Goal: Check status: Check status

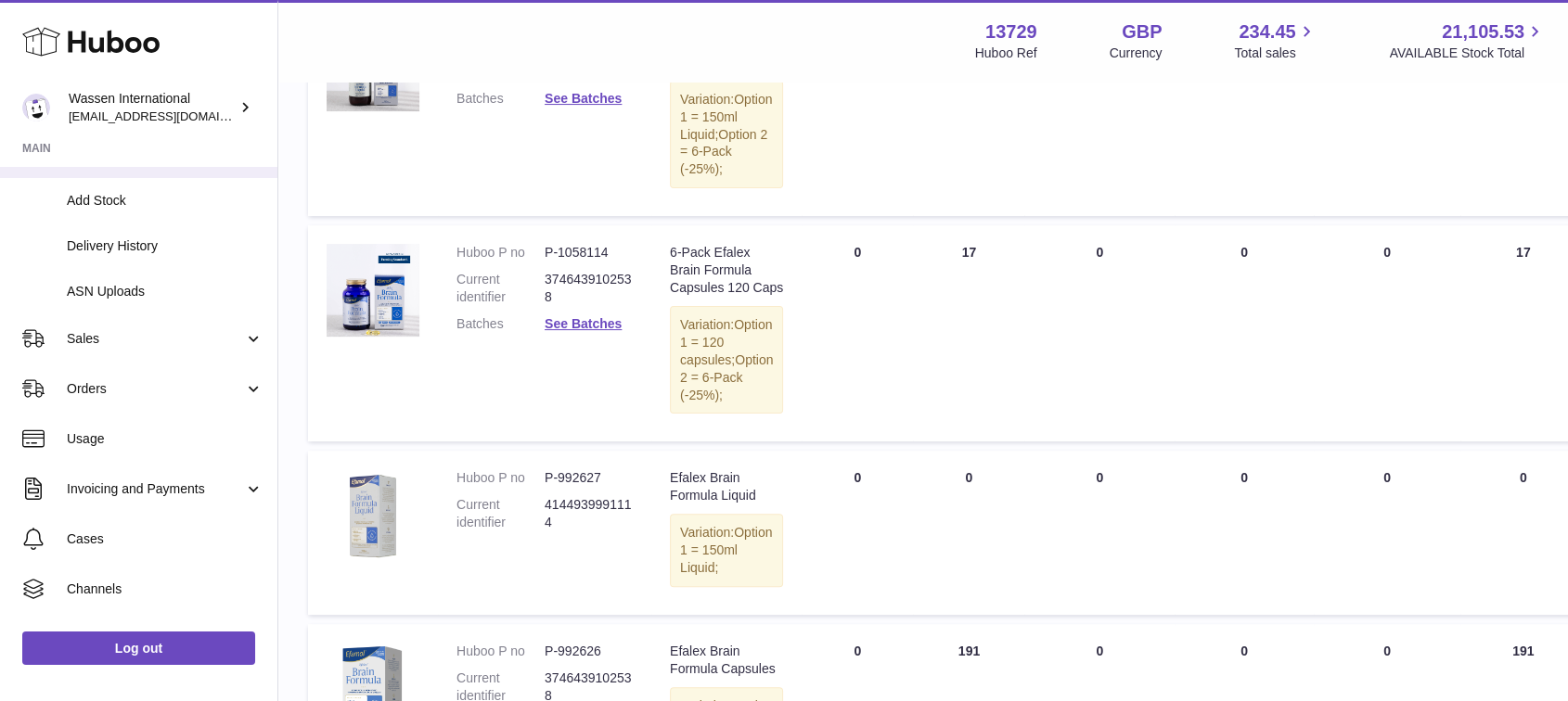
scroll to position [230, 0]
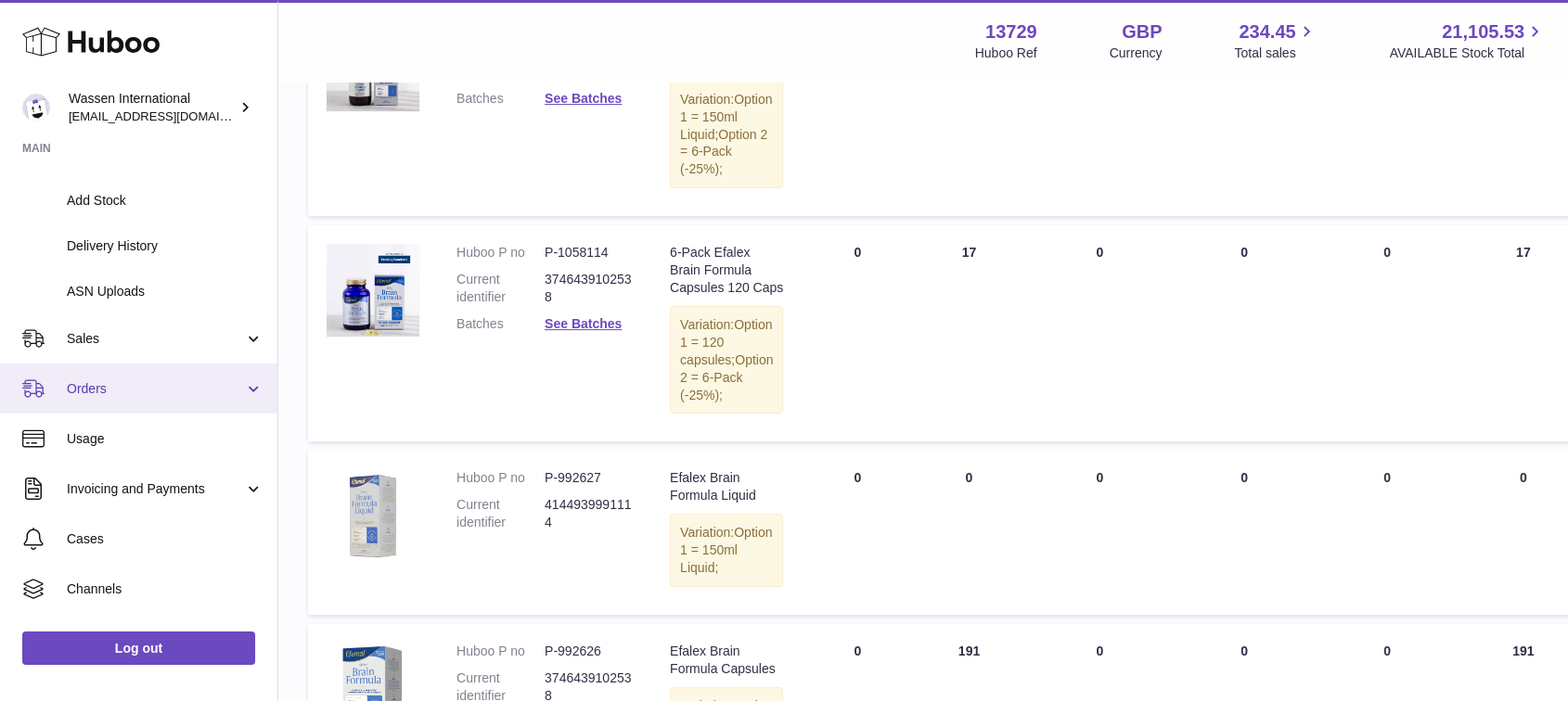
click at [93, 398] on link "Orders" at bounding box center [139, 389] width 277 height 50
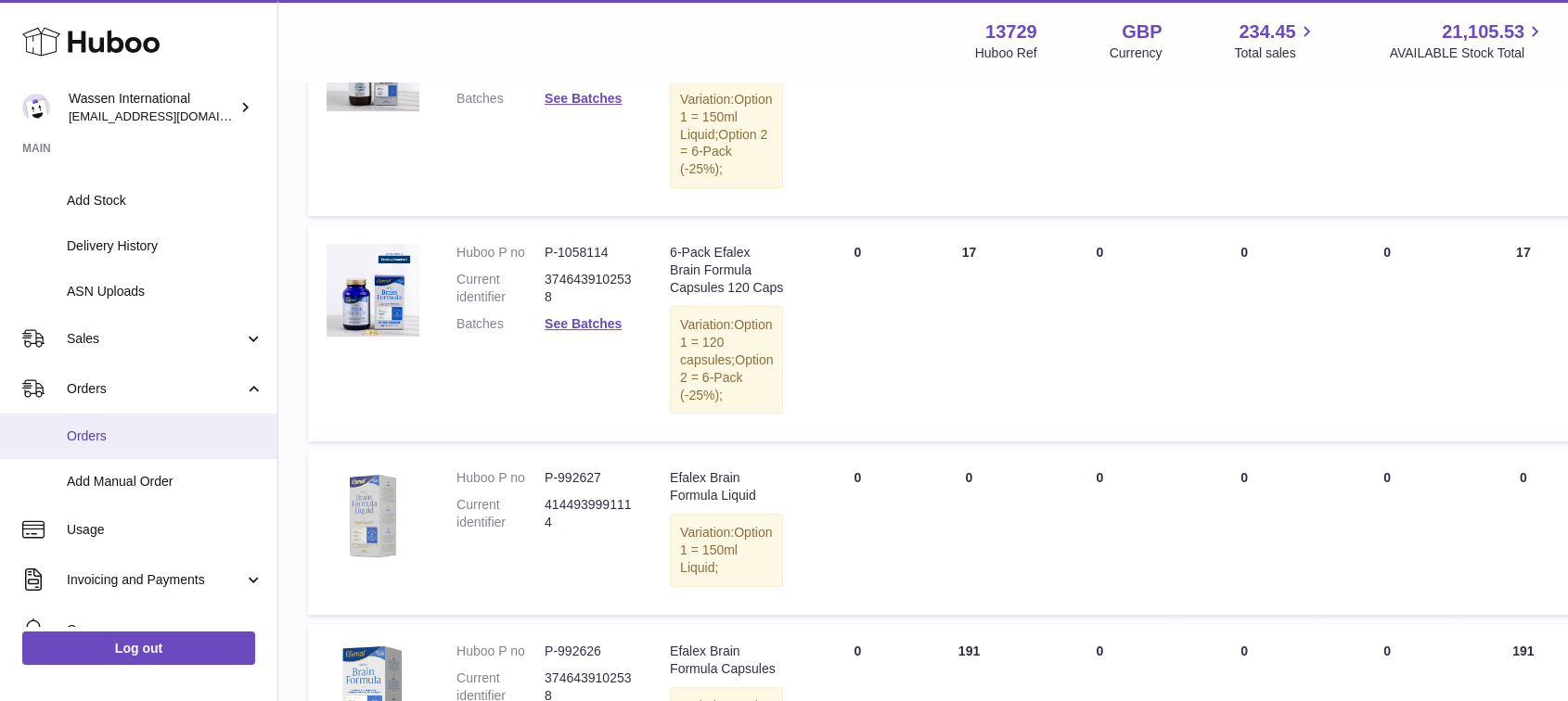
click at [96, 439] on span "Orders" at bounding box center [165, 436] width 196 height 18
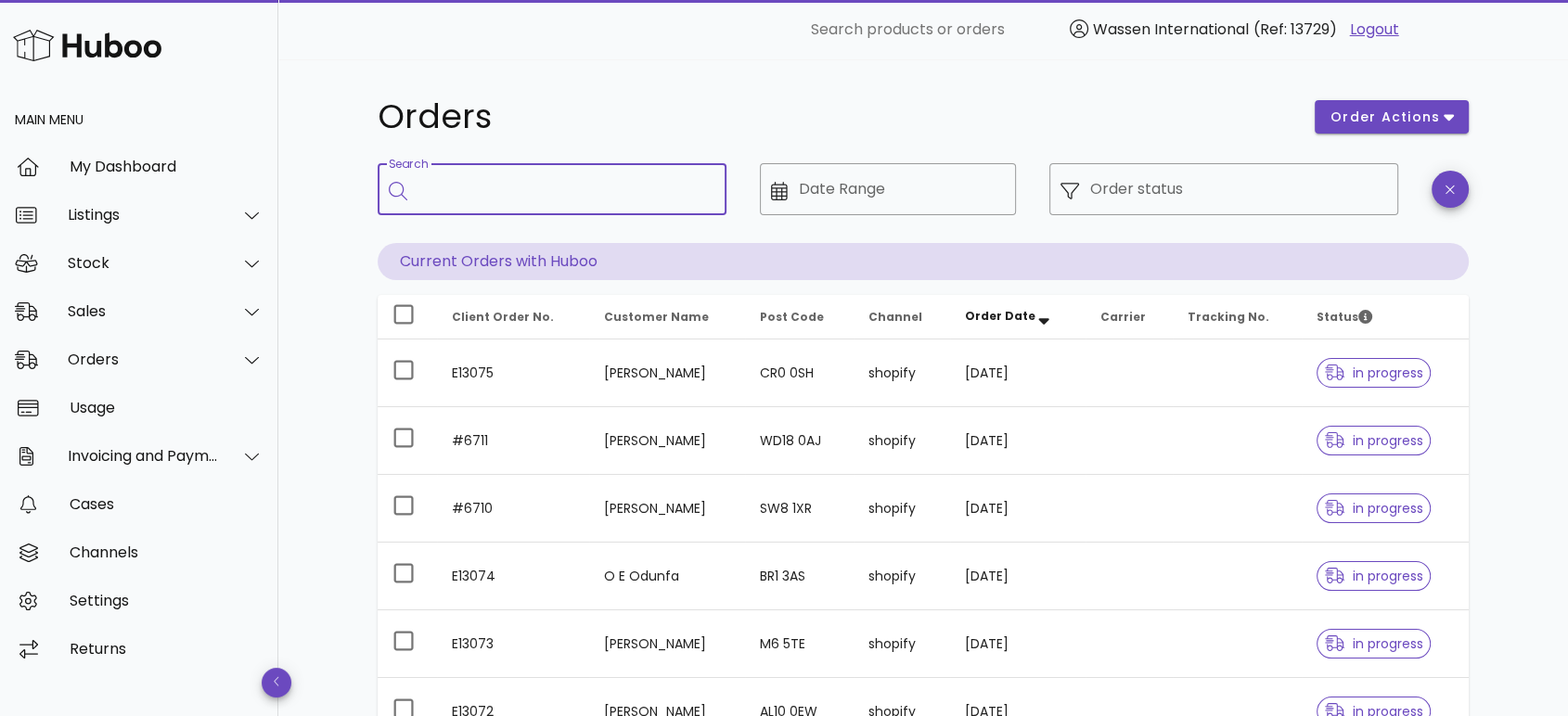
click at [447, 188] on input "Search" at bounding box center [564, 189] width 293 height 30
paste input "******"
click at [588, 193] on input "******" at bounding box center [553, 189] width 271 height 30
type input "******"
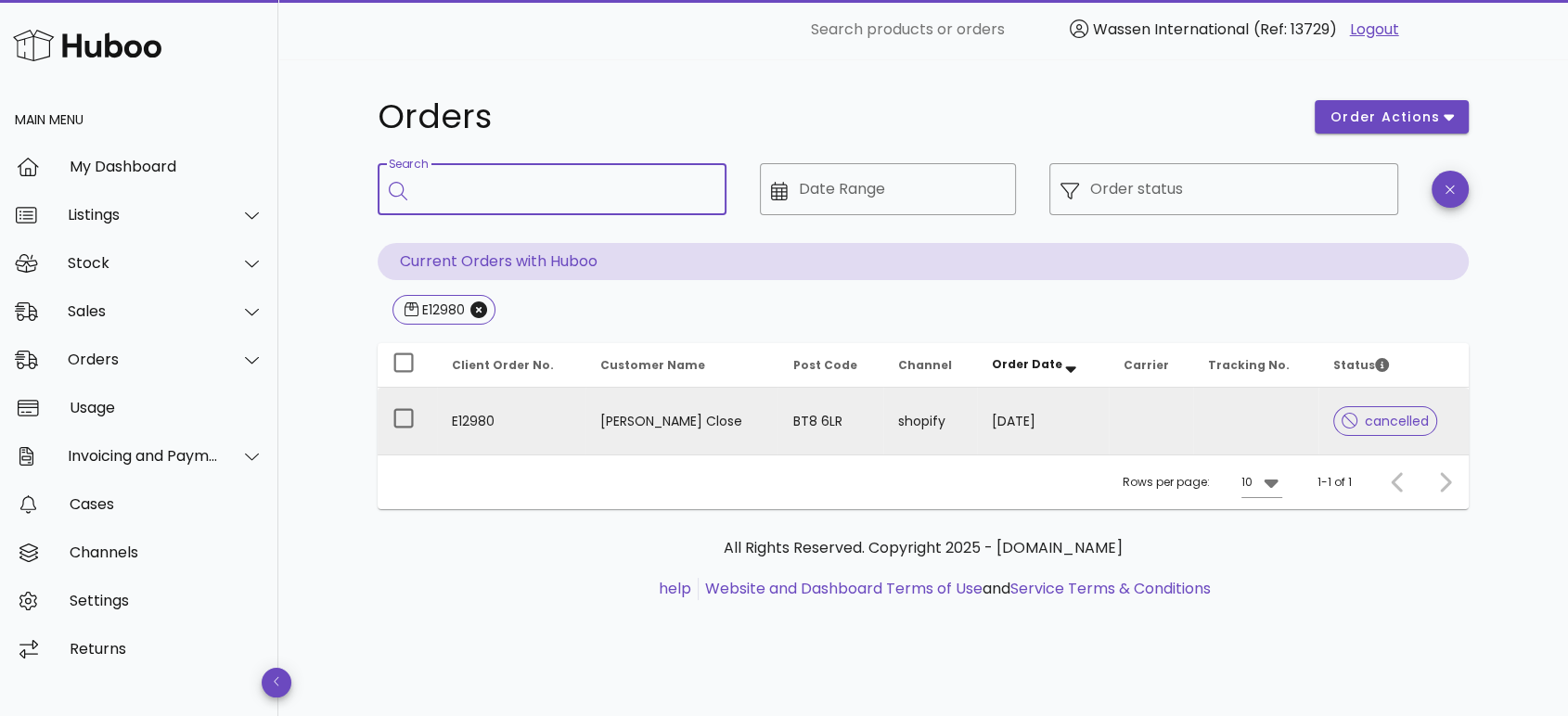
click at [518, 431] on td "E12980" at bounding box center [510, 421] width 148 height 67
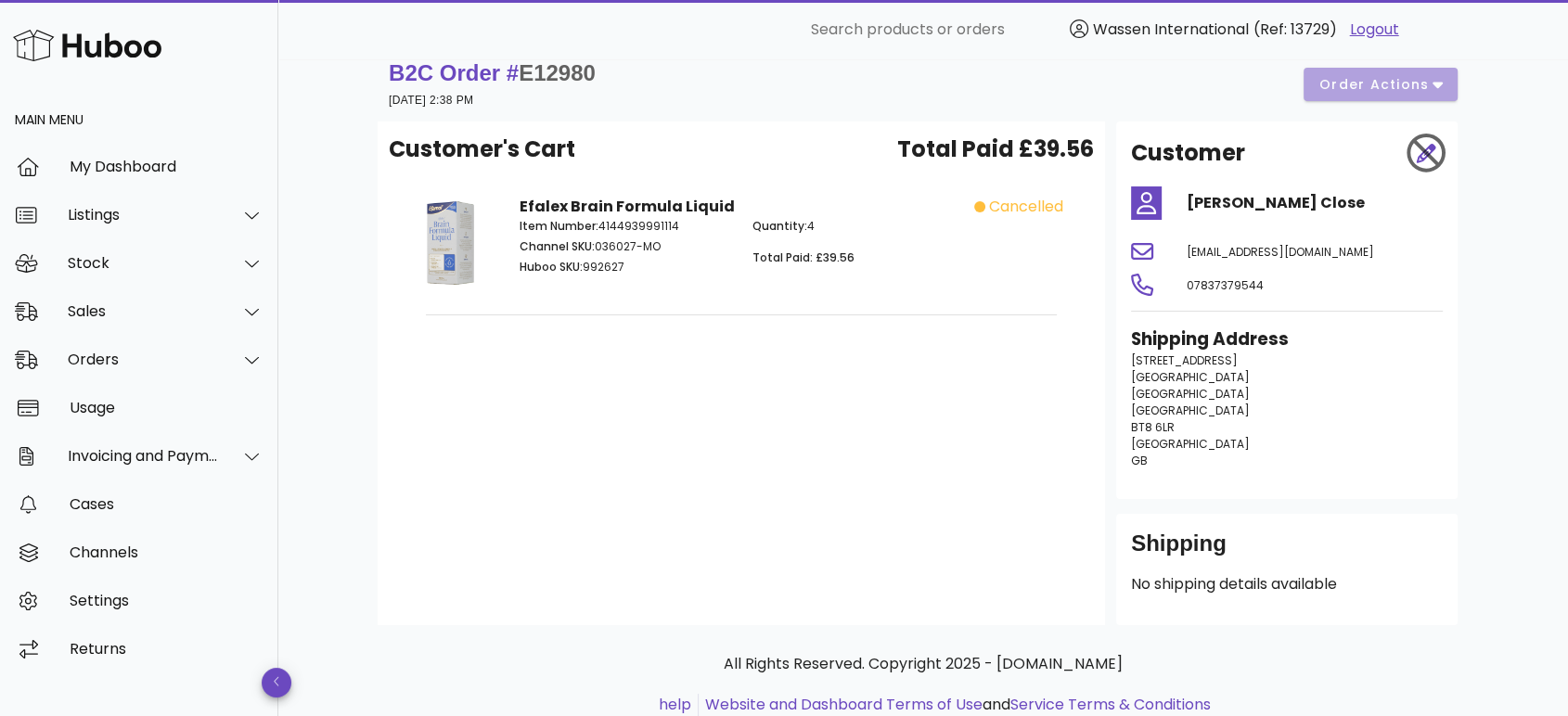
scroll to position [7, 0]
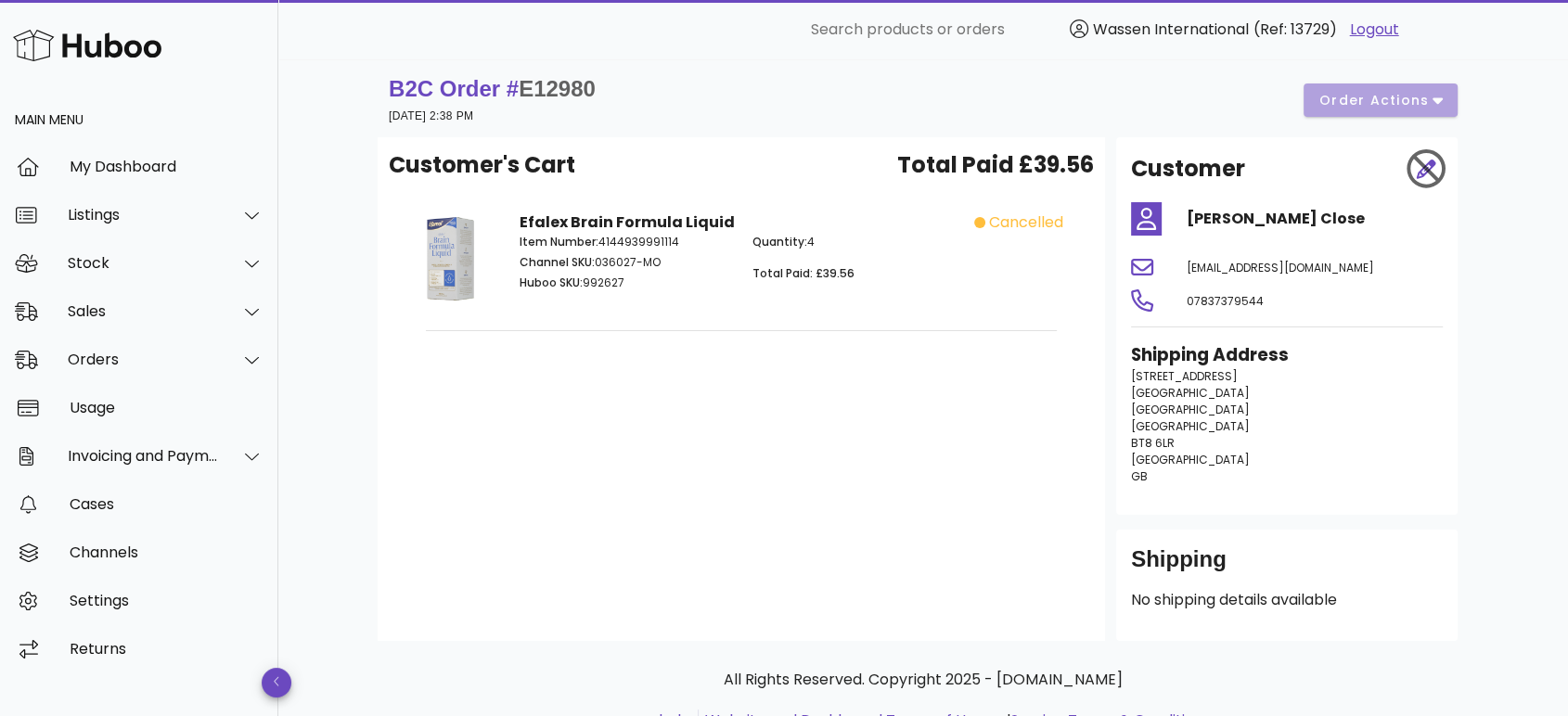
click at [999, 223] on span "cancelled" at bounding box center [1026, 223] width 74 height 22
click at [97, 309] on div "Sales" at bounding box center [143, 311] width 151 height 18
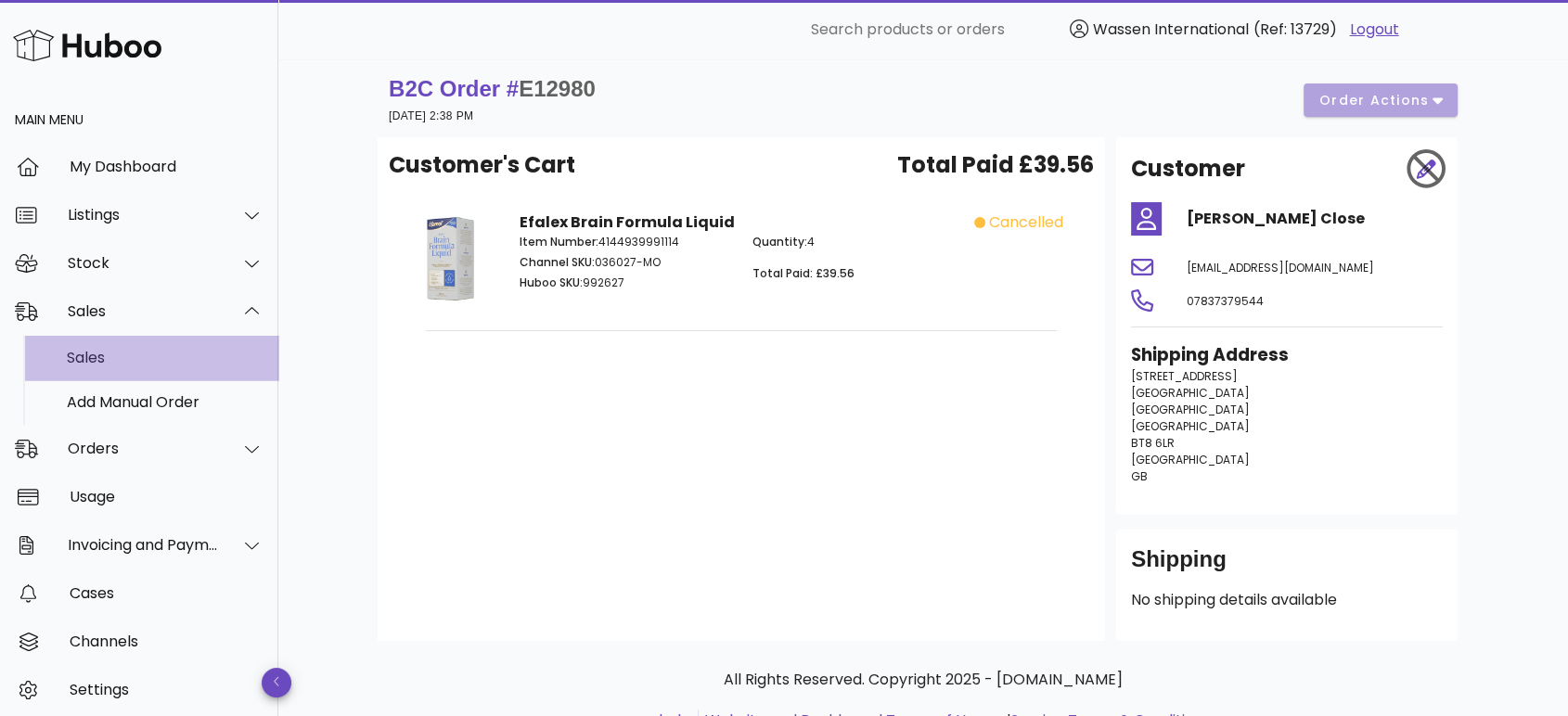
click at [93, 349] on div "Sales" at bounding box center [165, 358] width 196 height 18
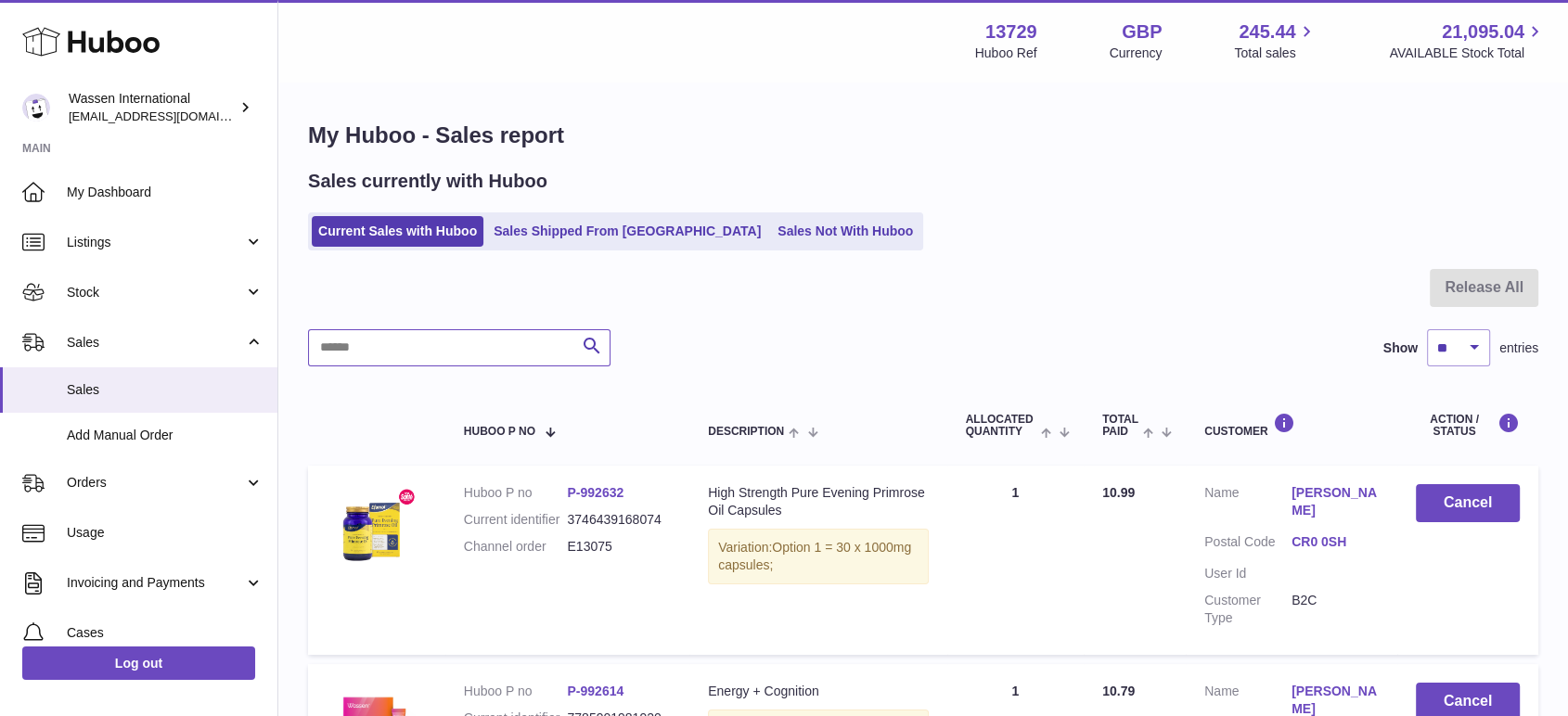
click at [378, 352] on input "text" at bounding box center [459, 348] width 303 height 37
paste input "******"
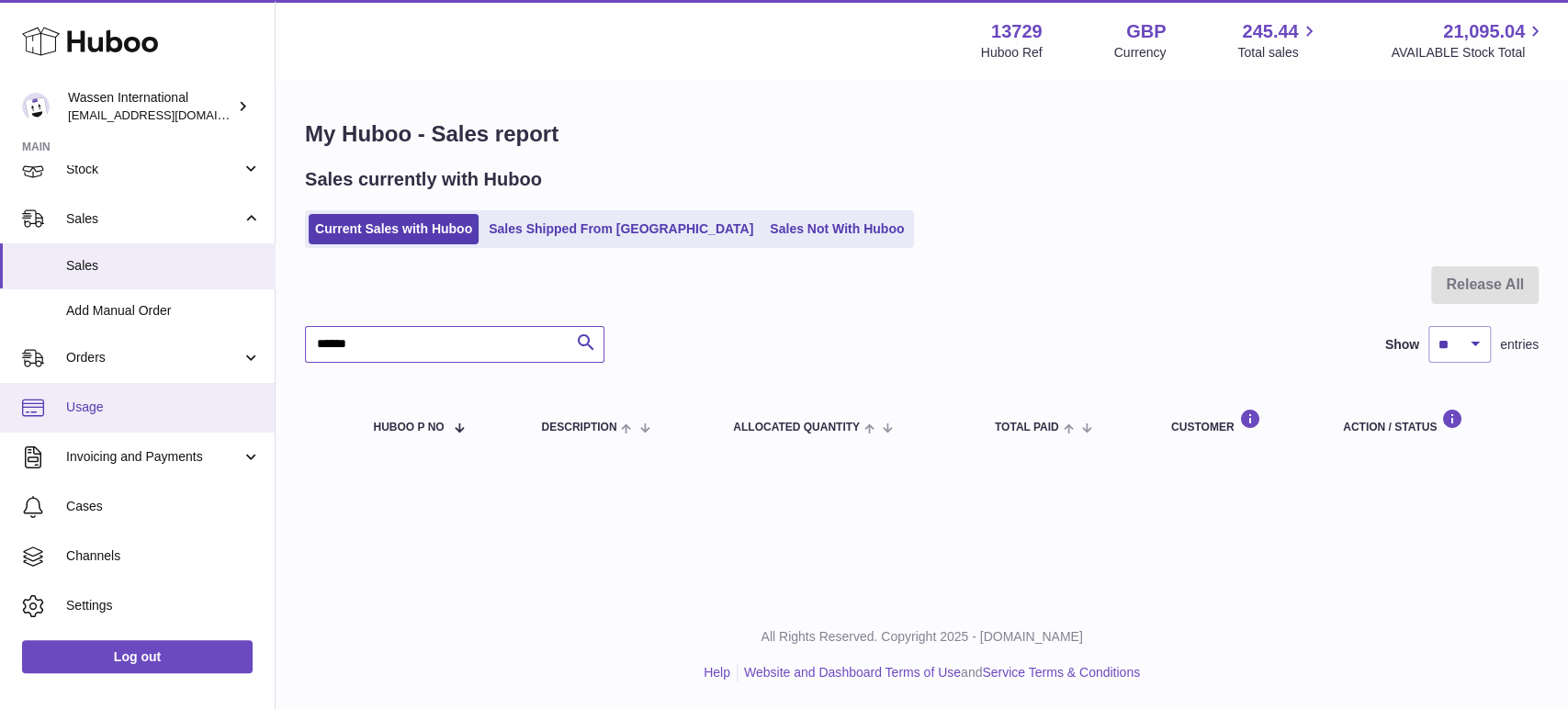
scroll to position [126, 0]
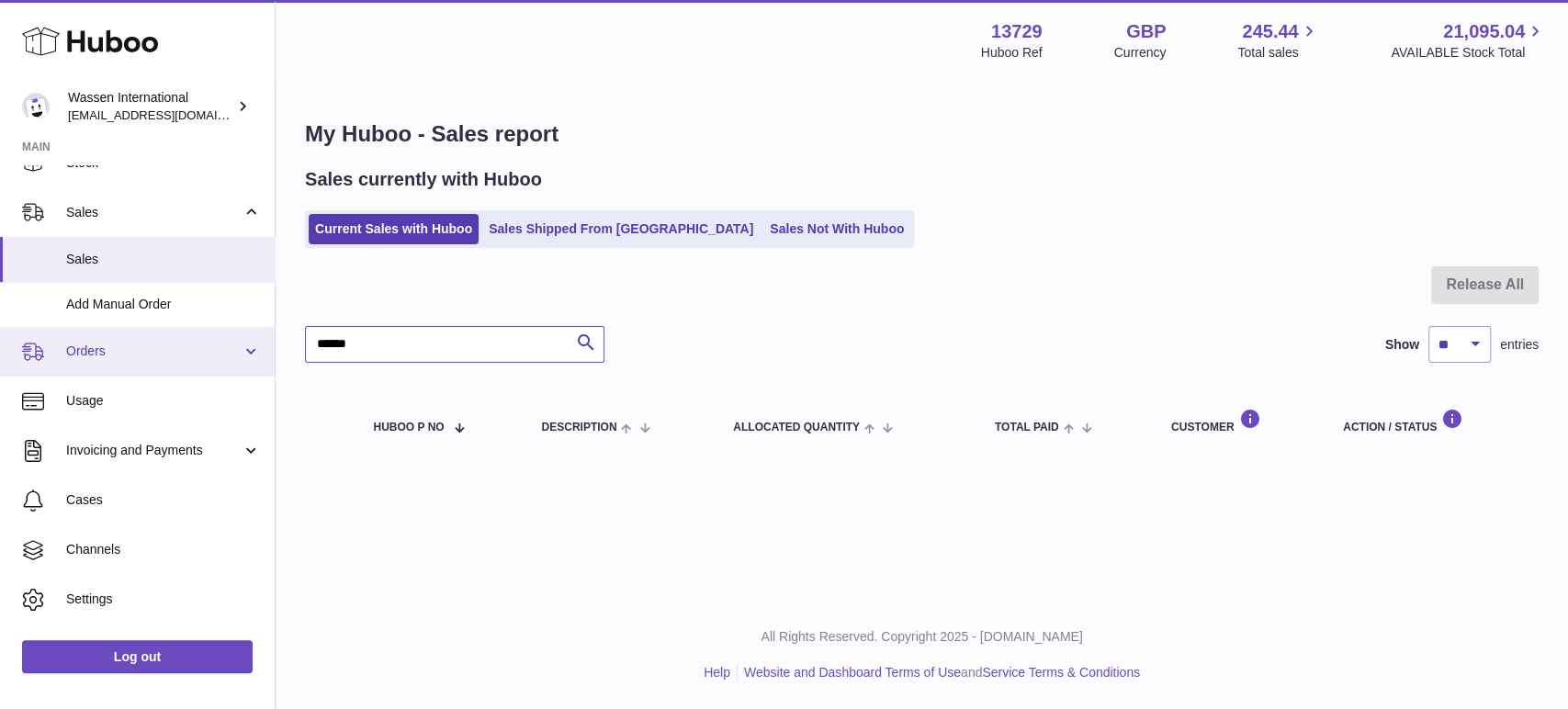
type input "******"
click at [100, 349] on span "Orders" at bounding box center [154, 351] width 175 height 18
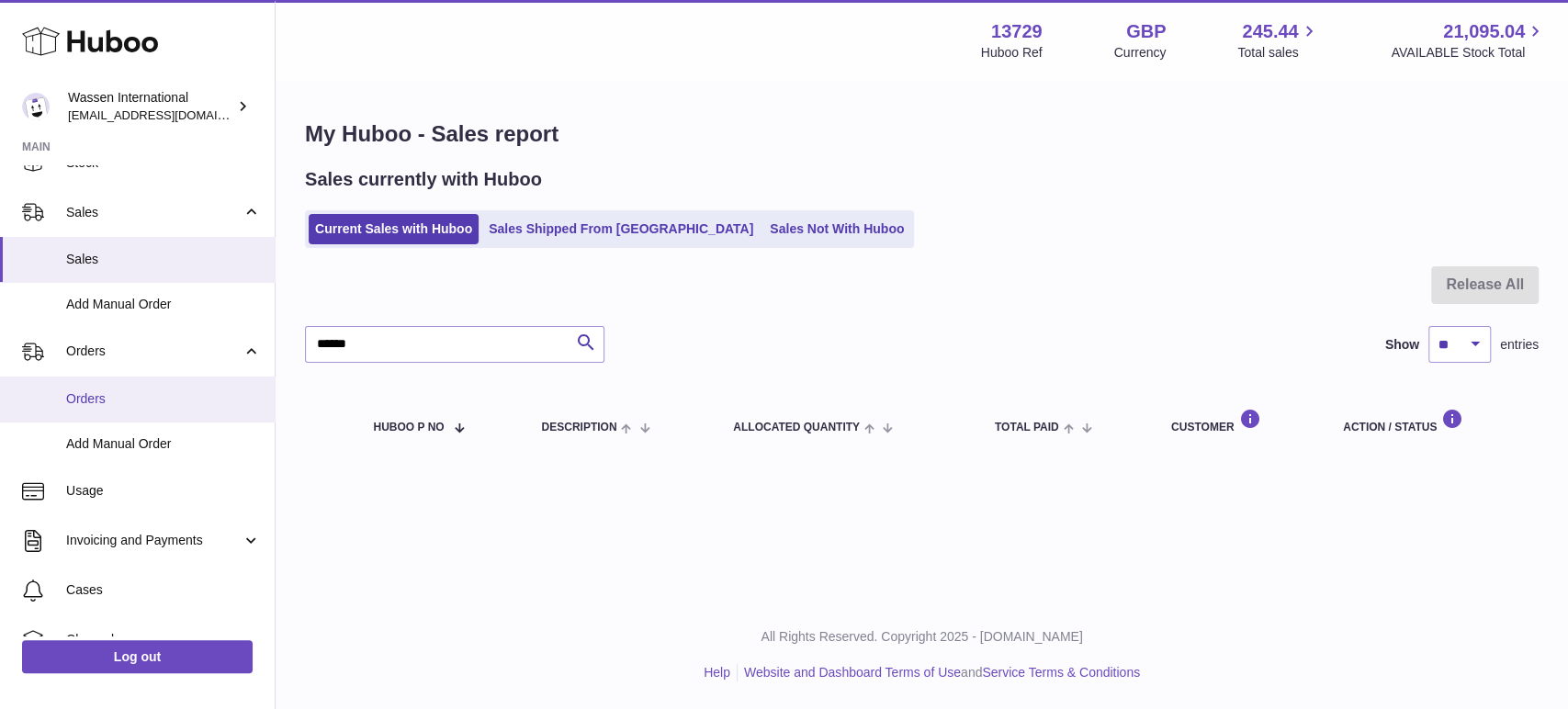
click at [82, 394] on span "Orders" at bounding box center [163, 398] width 195 height 18
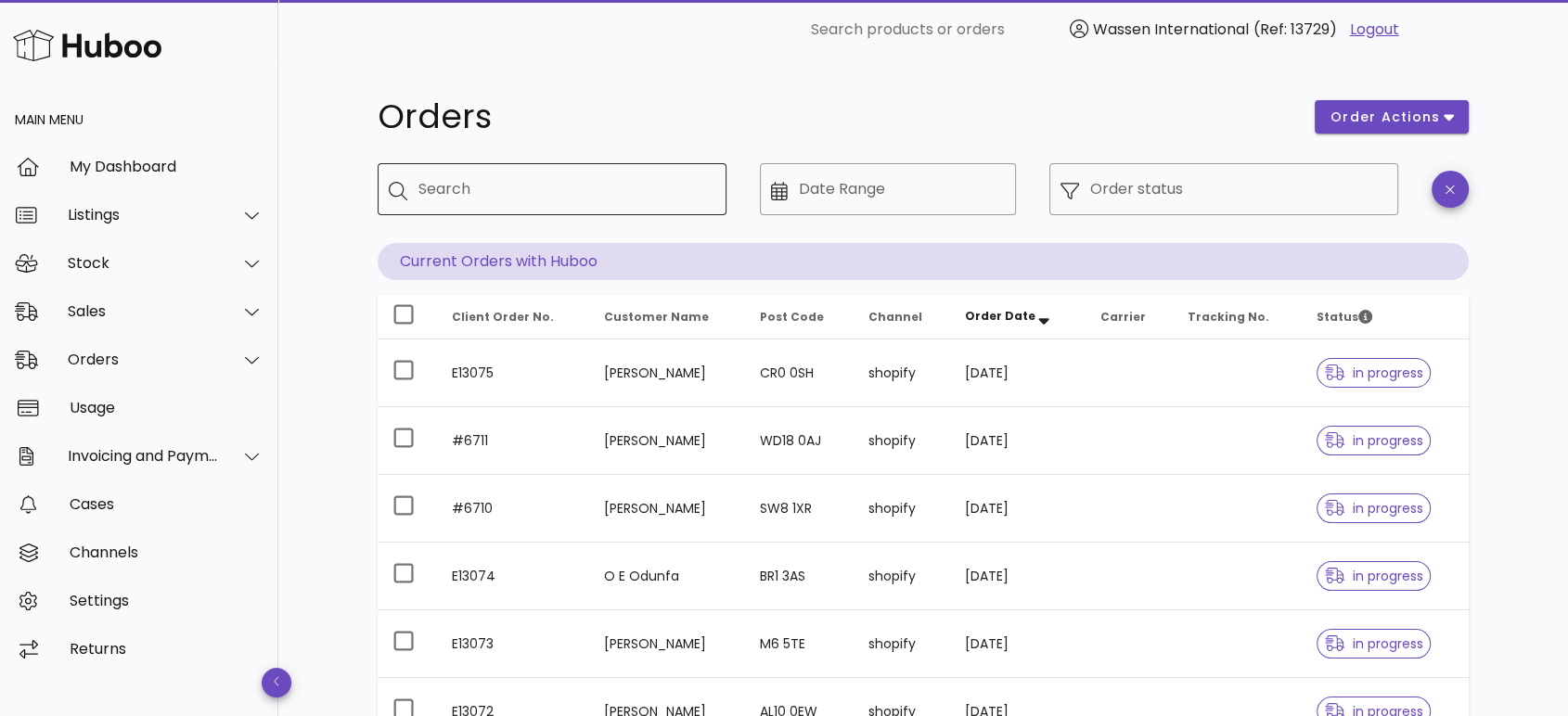
click at [458, 202] on input "Search" at bounding box center [564, 189] width 293 height 30
paste input "******"
type input "******"
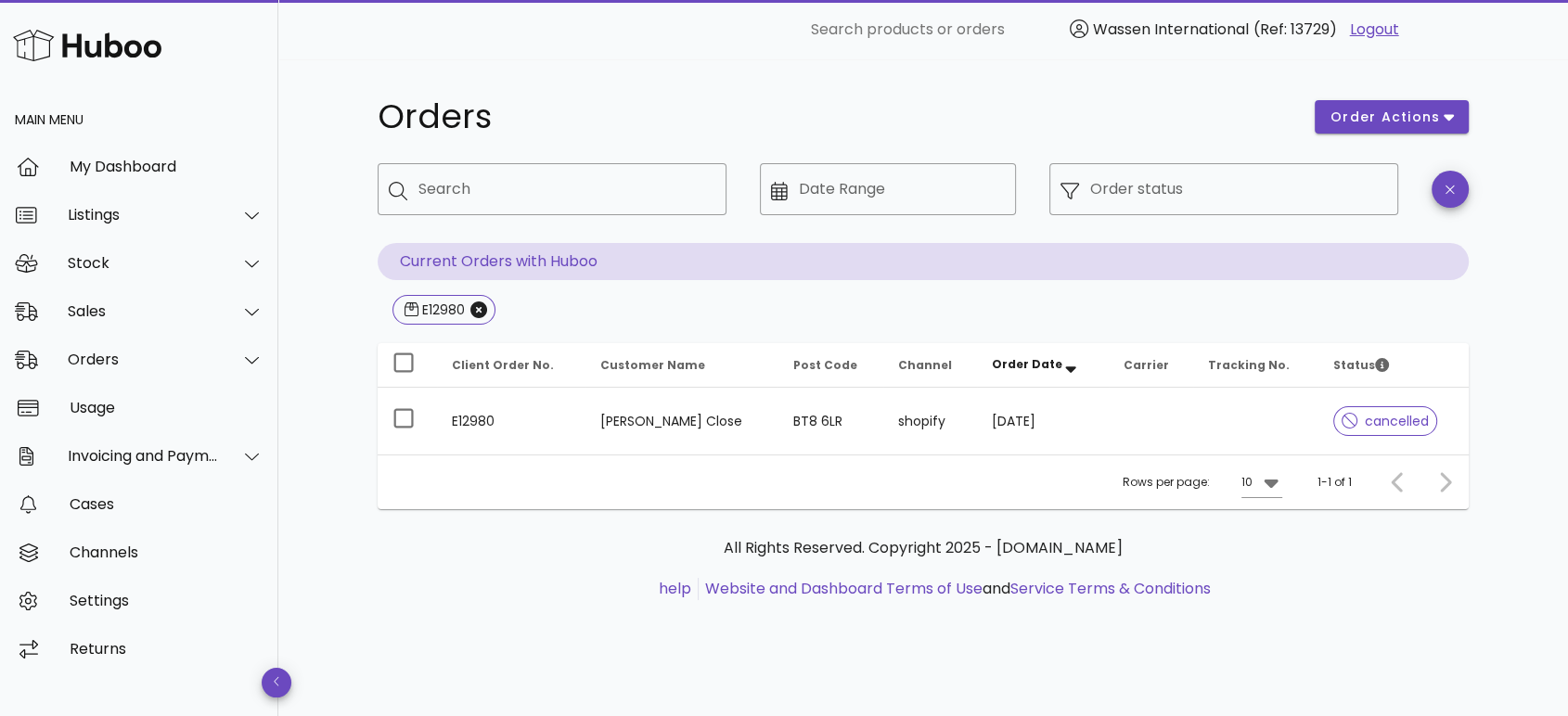
click at [1530, 298] on div "Orders order actions ​ Search ​ Date Range ​ Order status Current Orders with H…" at bounding box center [923, 387] width 1290 height 656
click at [1351, 598] on ul "help Website and Dashboard Terms of Use and Service Terms & Conditions" at bounding box center [923, 589] width 1061 height 22
click at [89, 315] on div "Sales" at bounding box center [143, 311] width 151 height 18
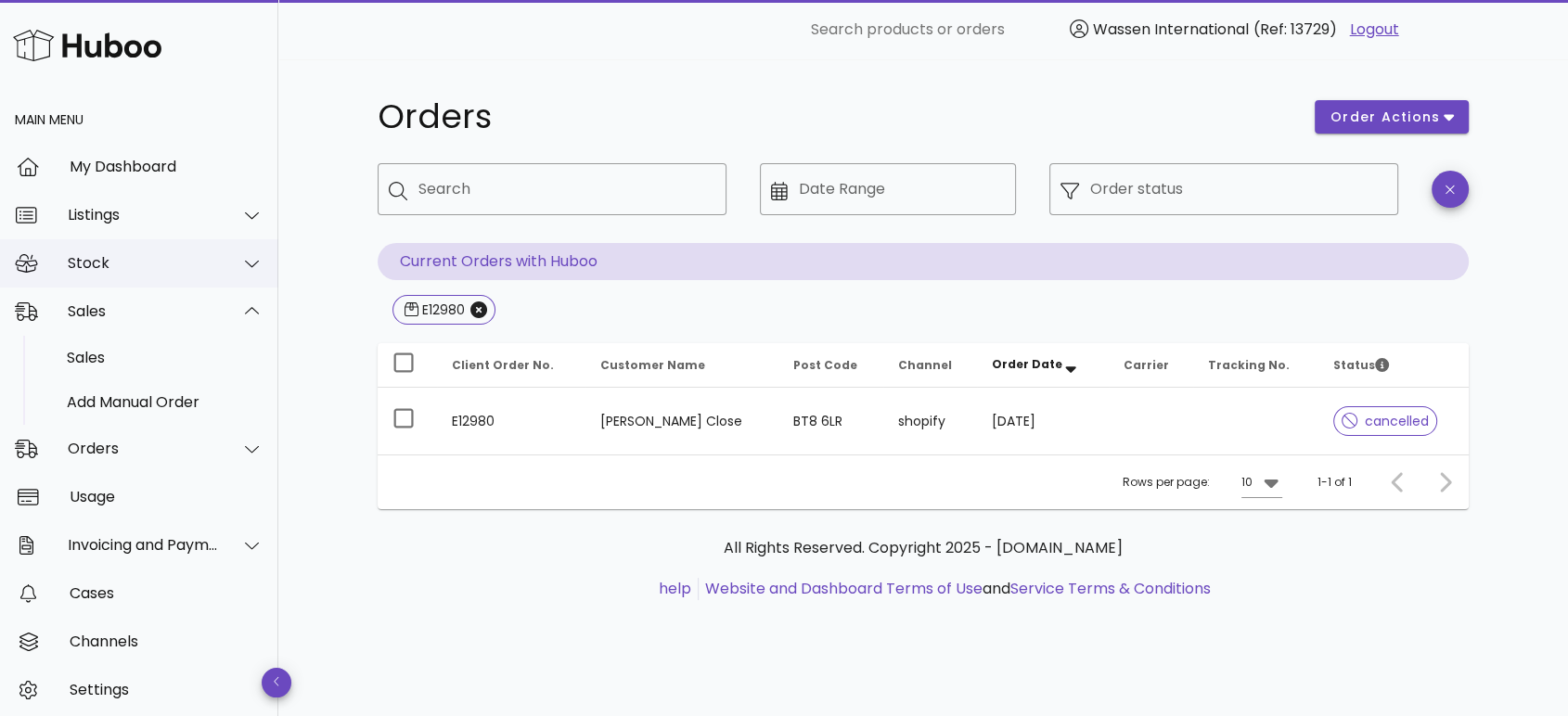
click at [88, 268] on div "Stock" at bounding box center [143, 263] width 151 height 18
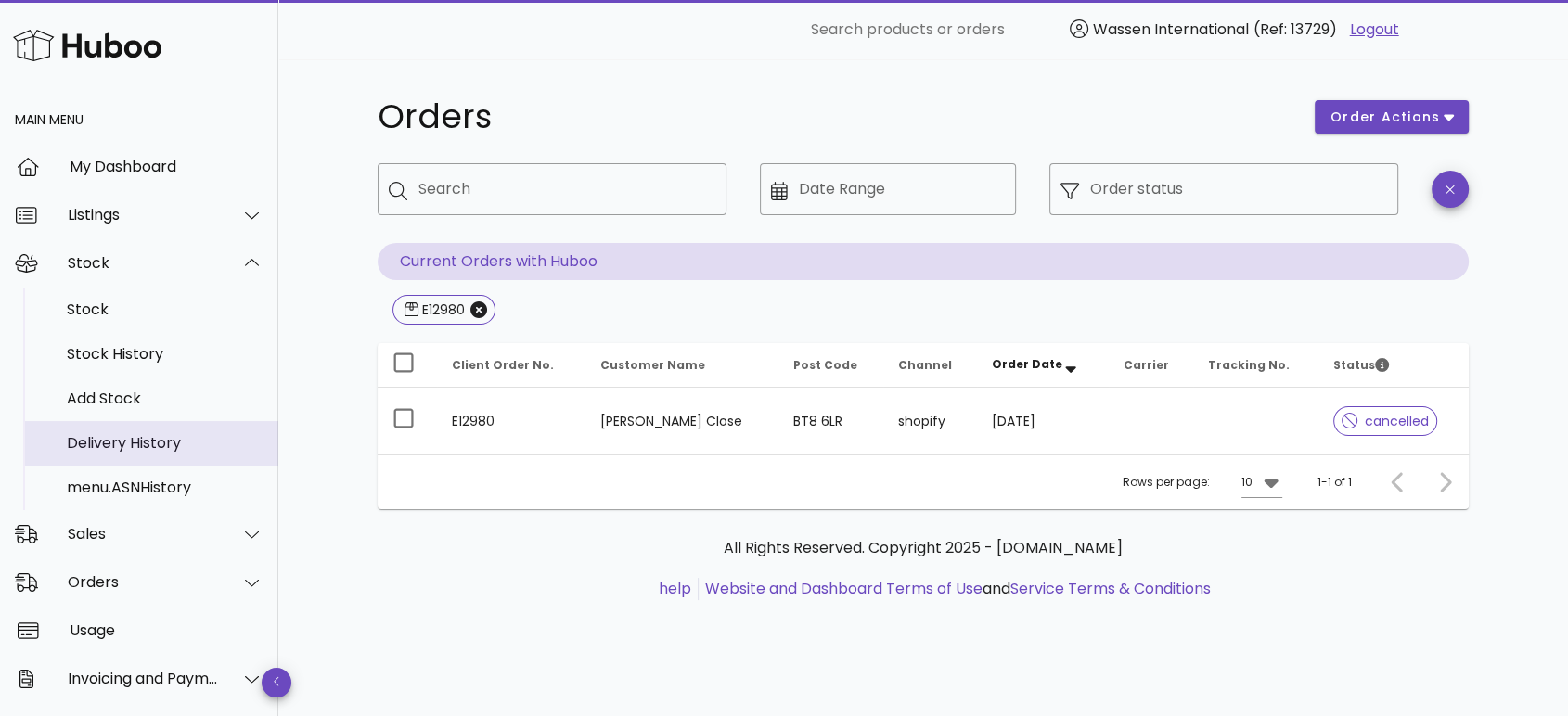
click at [133, 442] on div "Delivery History" at bounding box center [165, 442] width 196 height 18
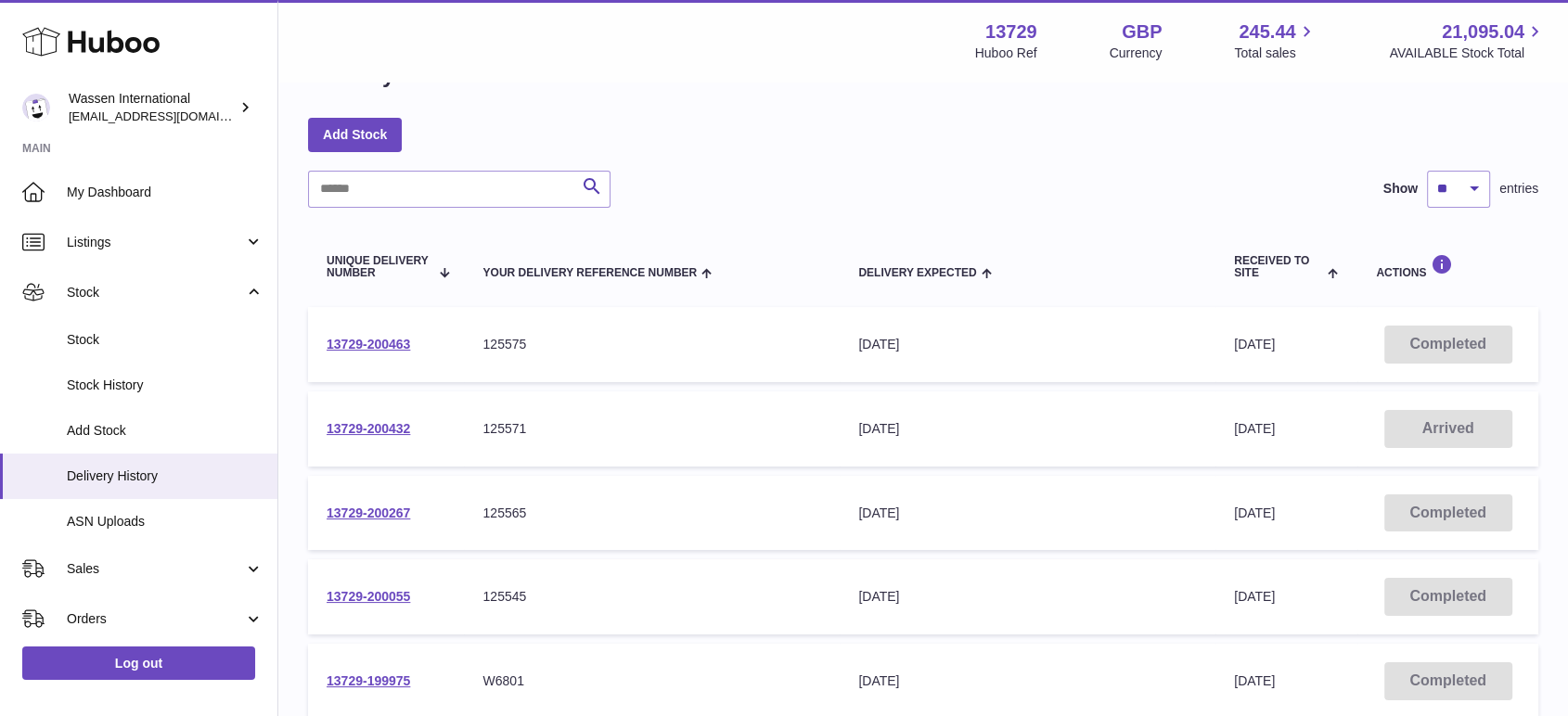
scroll to position [61, 0]
click at [358, 423] on link "13729-200432" at bounding box center [369, 427] width 84 height 15
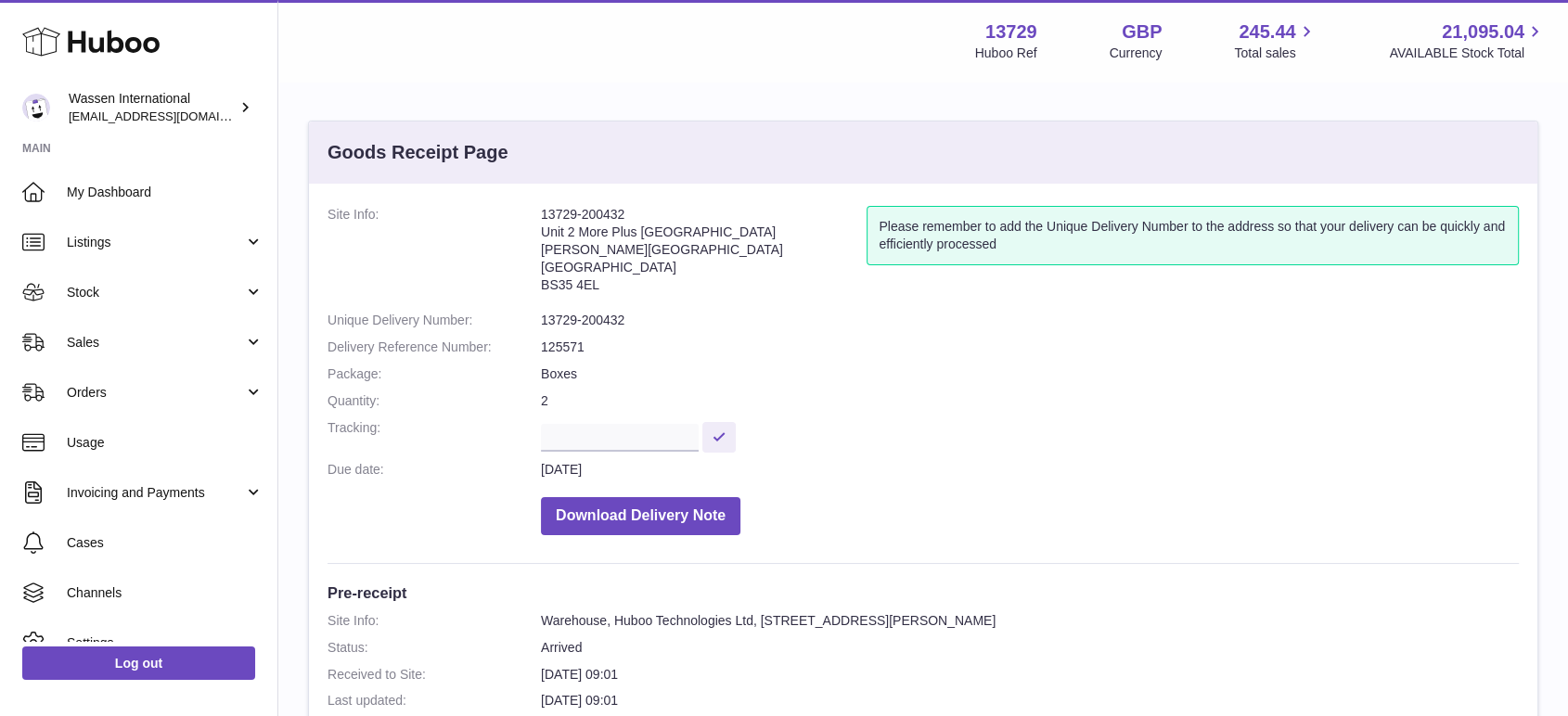
click at [1299, 378] on dd "Boxes" at bounding box center [1030, 374] width 978 height 18
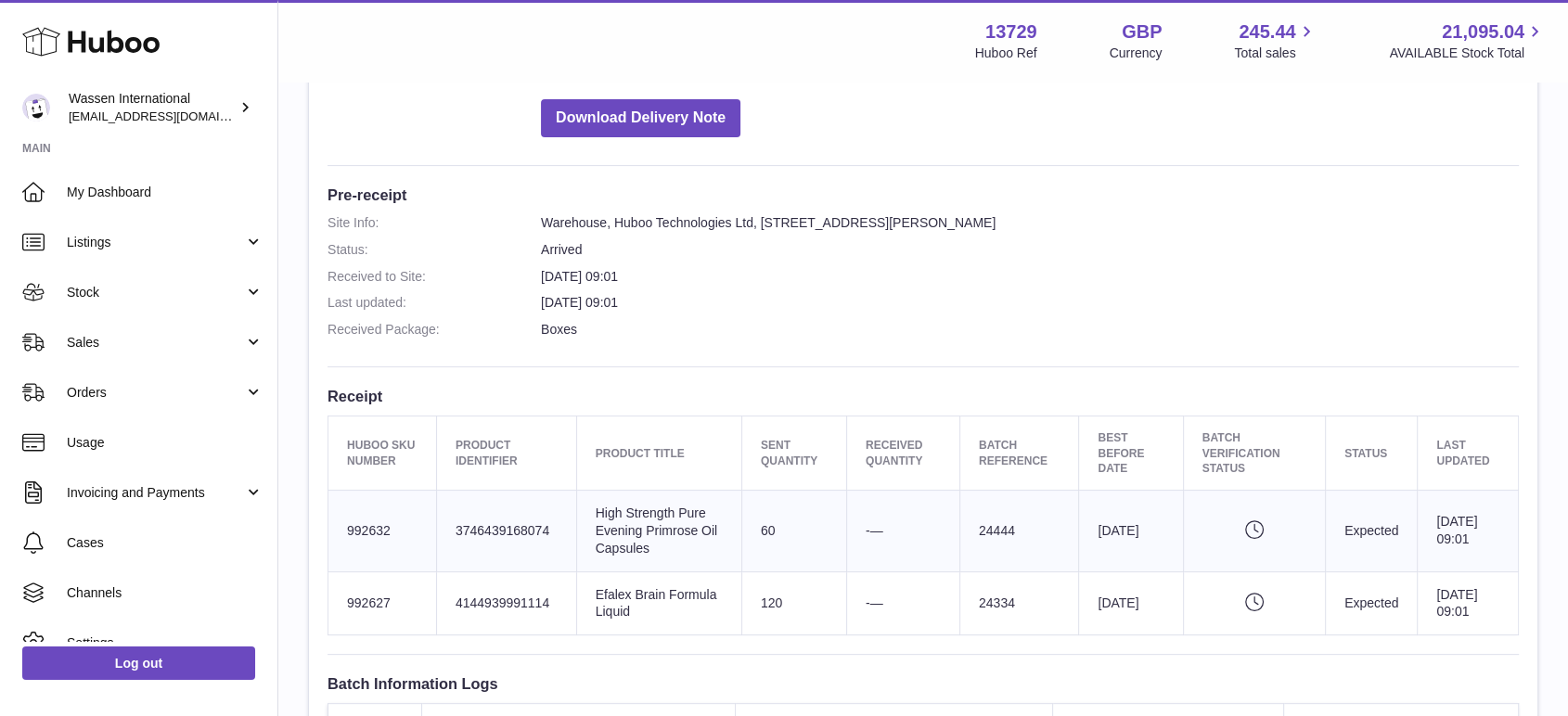
scroll to position [394, 0]
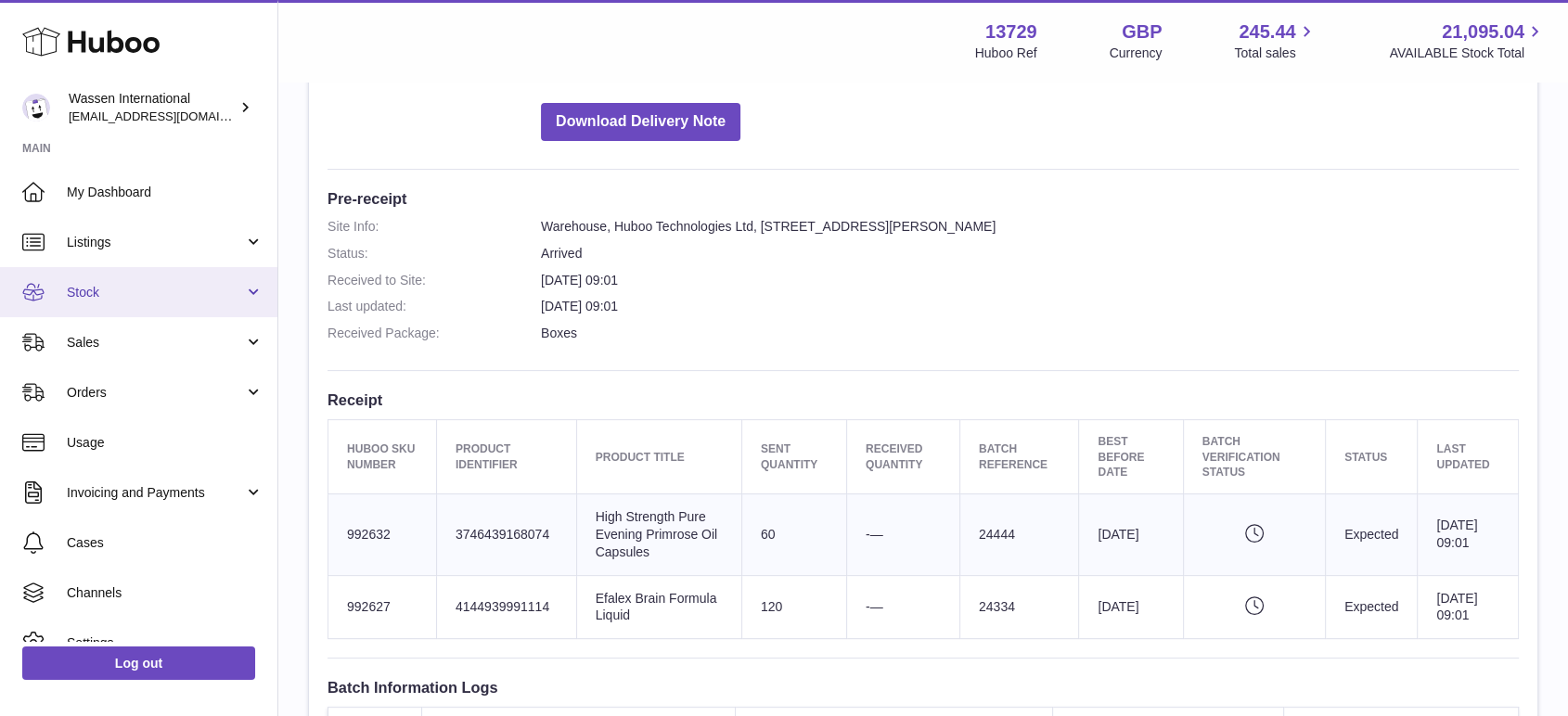
click at [77, 290] on span "Stock" at bounding box center [155, 292] width 177 height 18
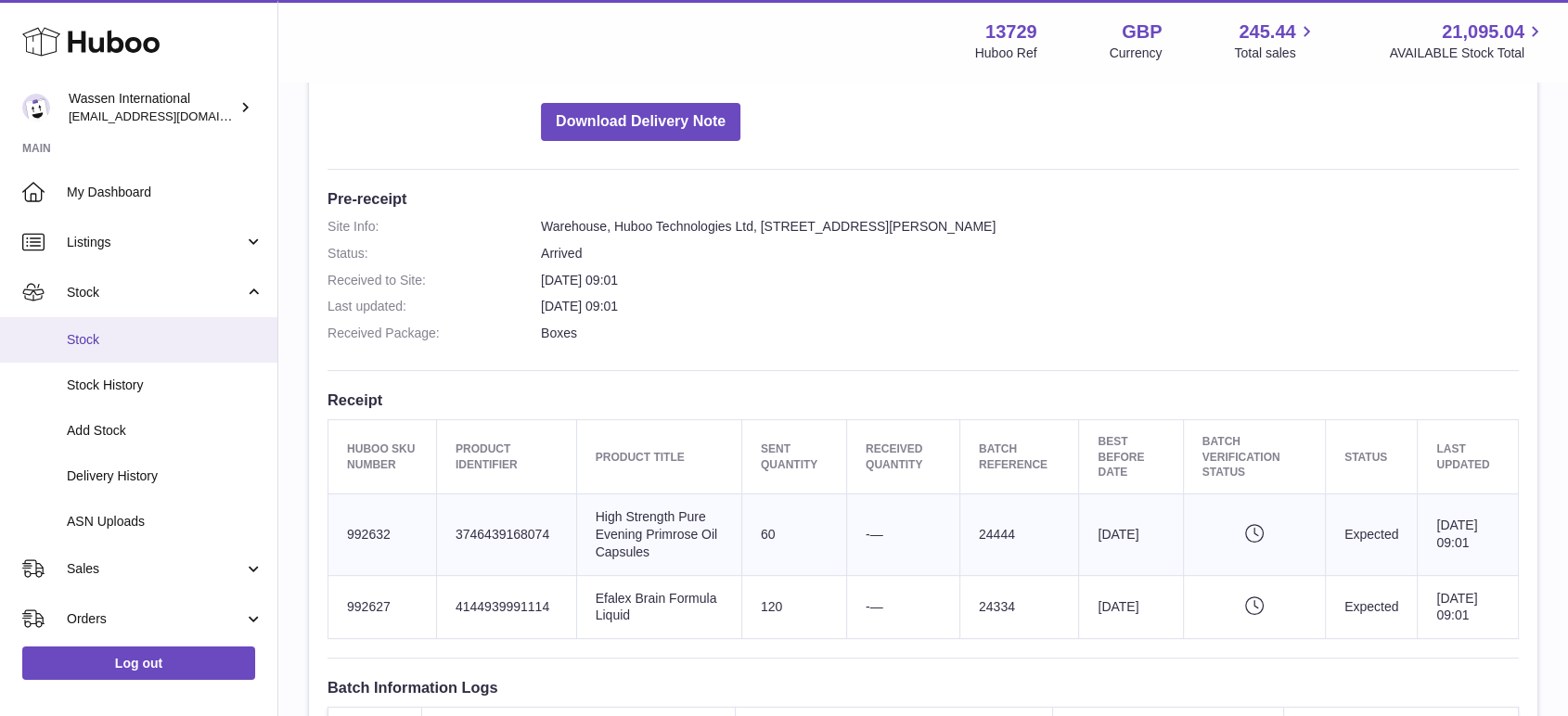
click at [96, 344] on span "Stock" at bounding box center [165, 340] width 196 height 18
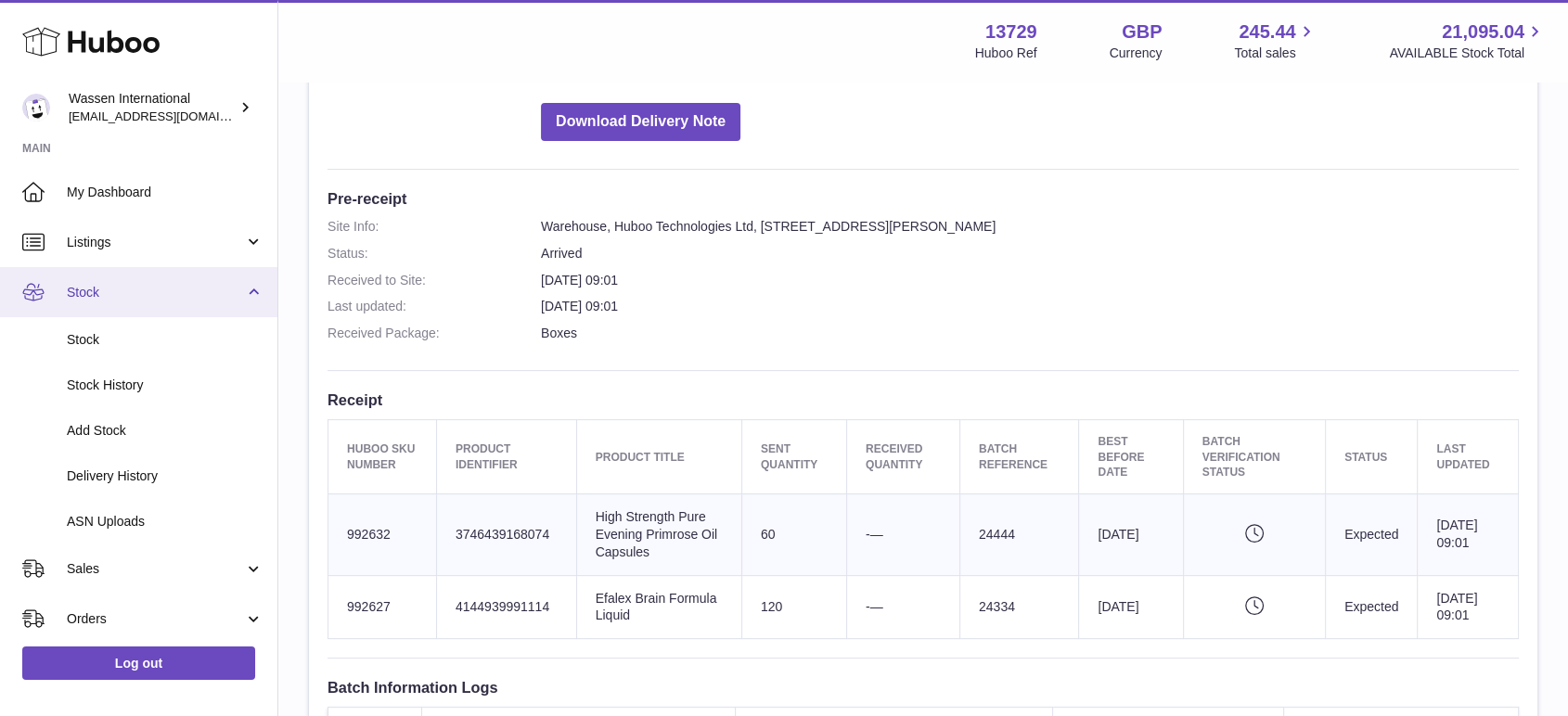
click at [112, 295] on span "Stock" at bounding box center [155, 292] width 177 height 18
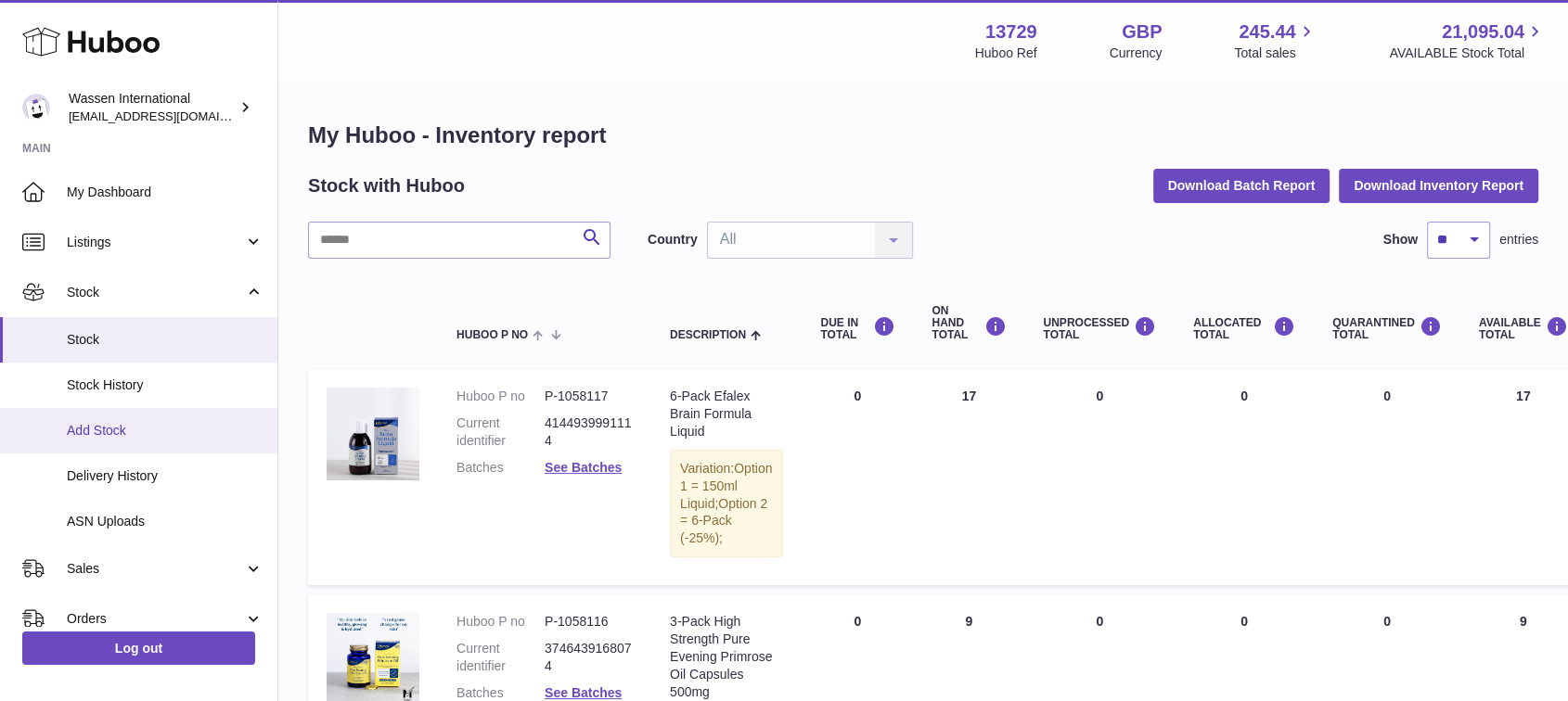
scroll to position [169, 0]
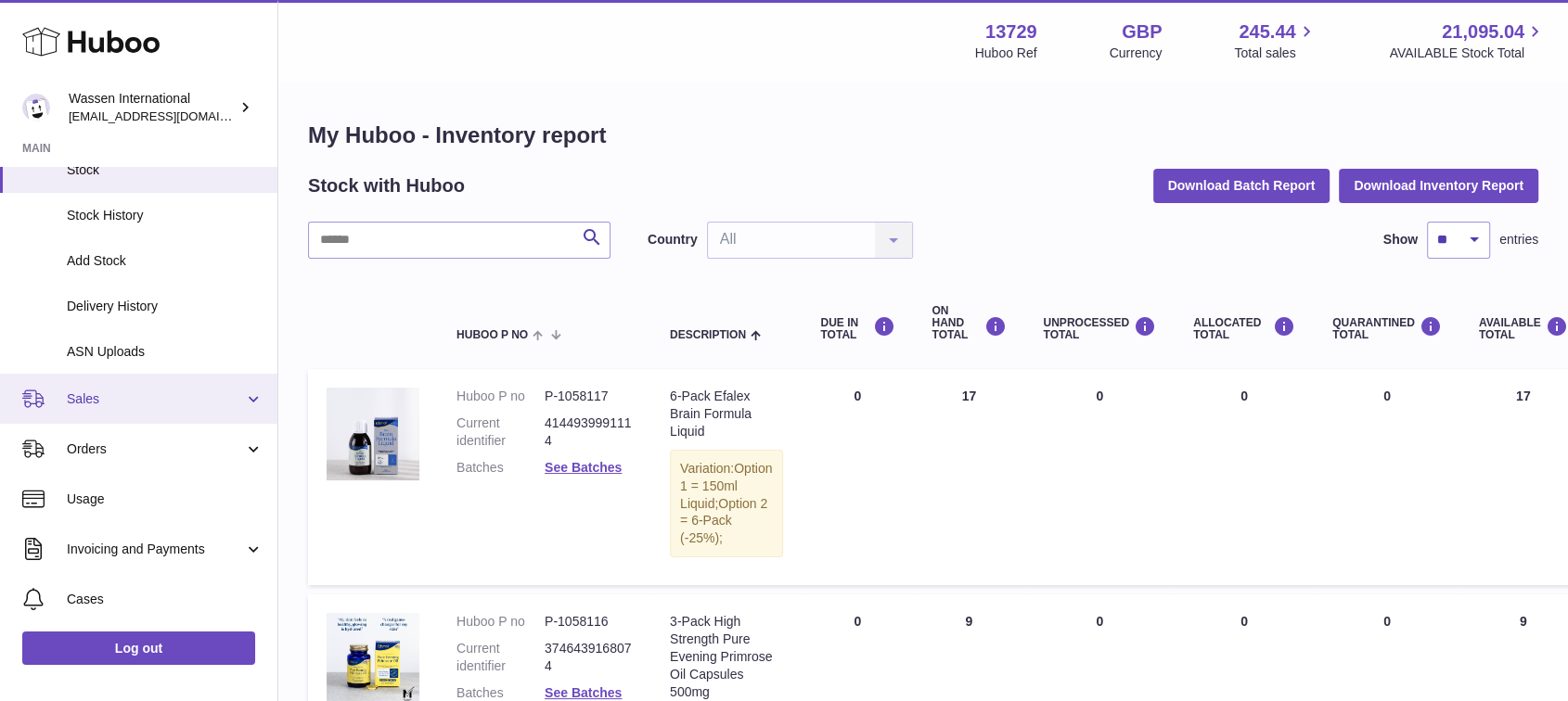
click at [121, 401] on span "Sales" at bounding box center [155, 398] width 177 height 18
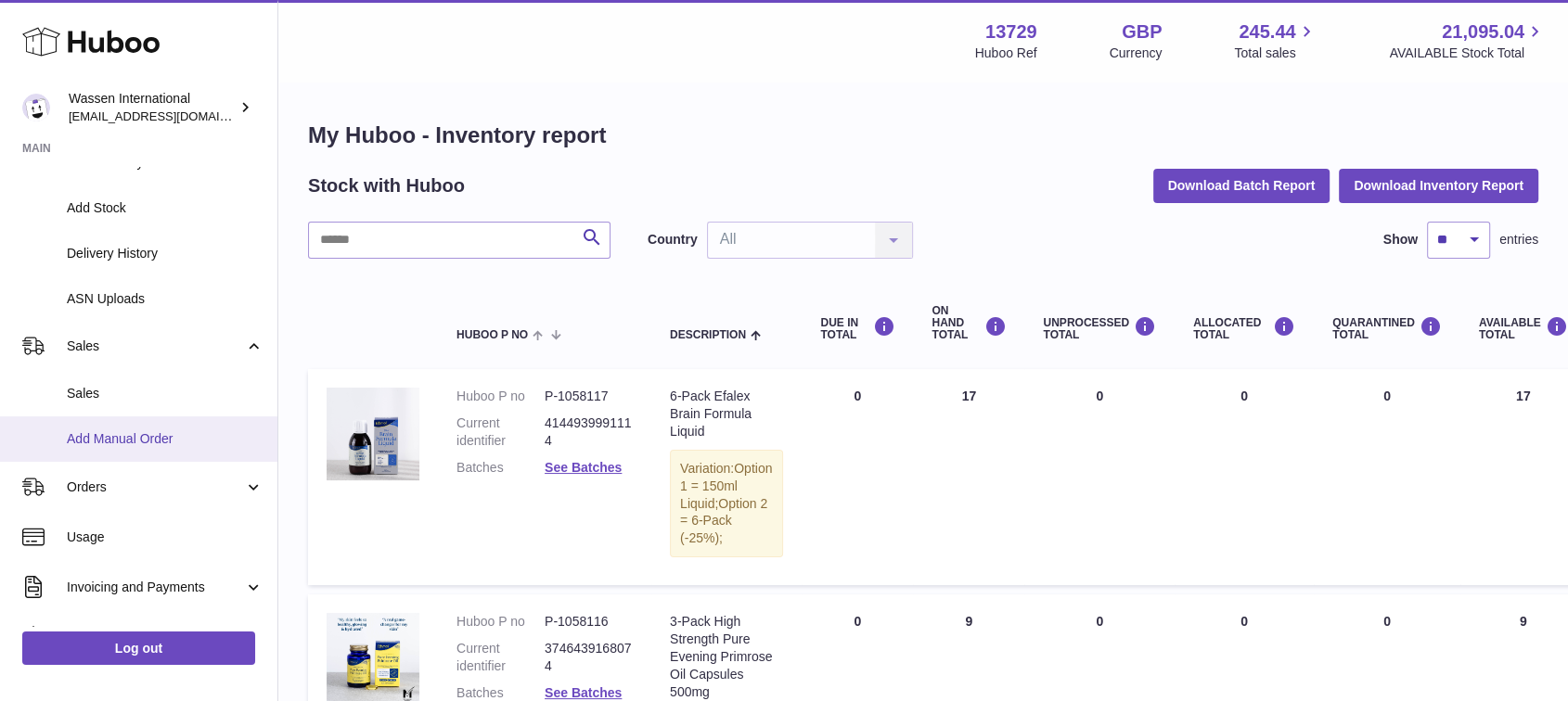
scroll to position [224, 0]
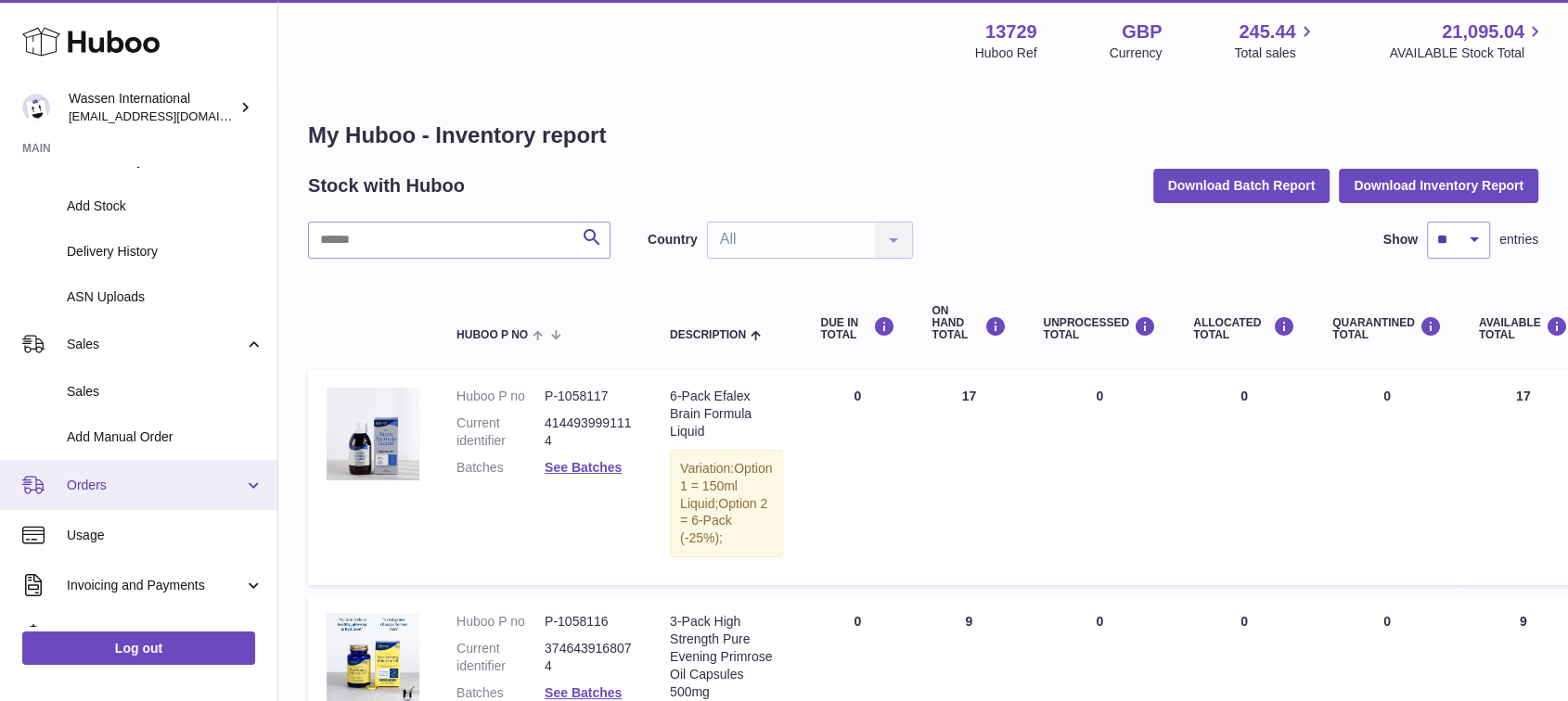
click at [138, 477] on span "Orders" at bounding box center [155, 485] width 177 height 18
click at [66, 498] on link "Orders" at bounding box center [139, 485] width 277 height 50
click at [80, 494] on link "Orders" at bounding box center [139, 485] width 277 height 50
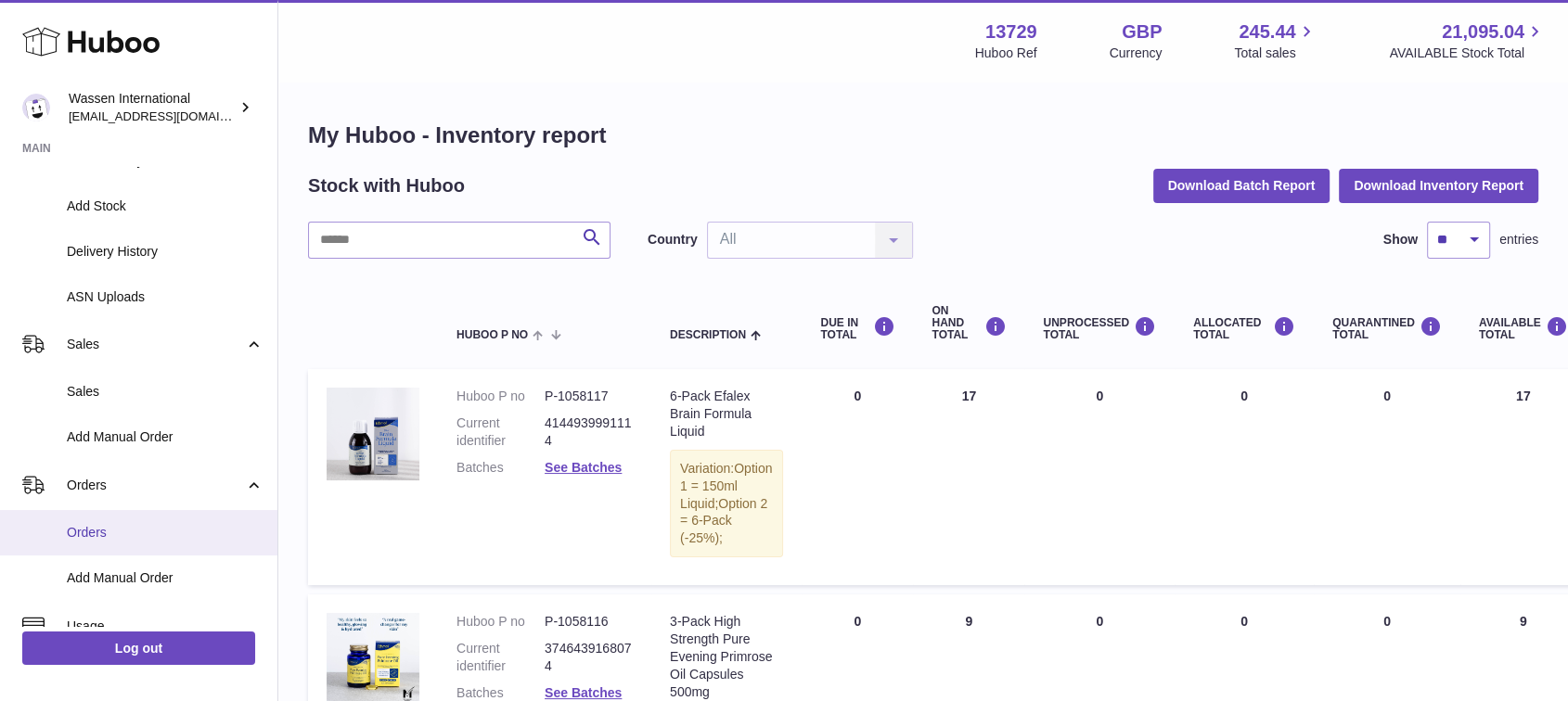
click at [89, 529] on span "Orders" at bounding box center [165, 532] width 196 height 18
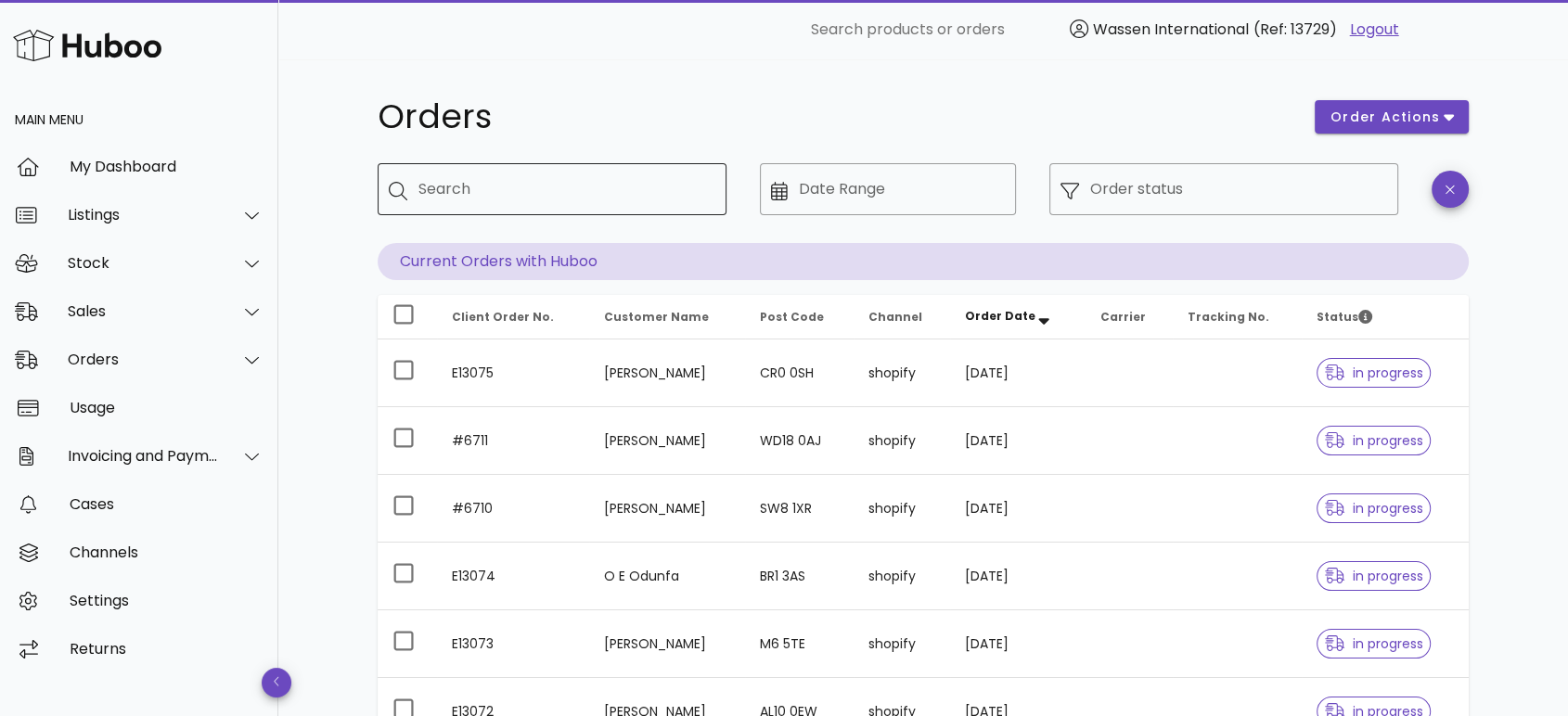
click at [479, 203] on input "Search" at bounding box center [564, 189] width 293 height 30
click at [119, 258] on div "Stock" at bounding box center [143, 263] width 151 height 18
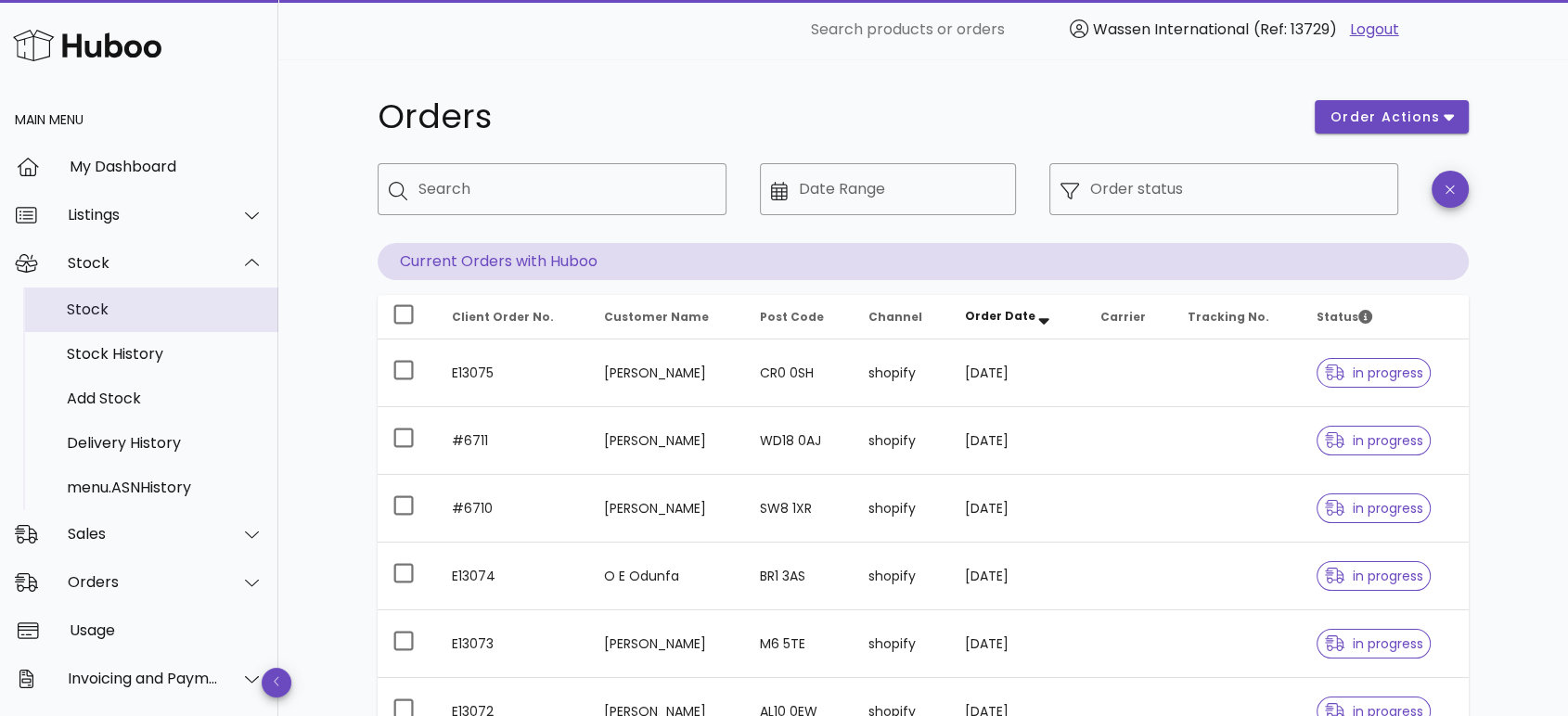
click at [79, 312] on div "Stock" at bounding box center [165, 309] width 196 height 18
